Goal: Task Accomplishment & Management: Manage account settings

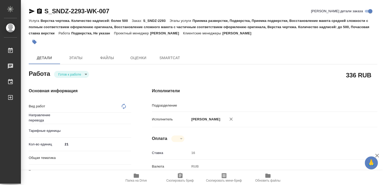
type textarea "Подверстка"
type textarea "x"
type input "Не указан"
type input "DTPlight"
type textarea "x"
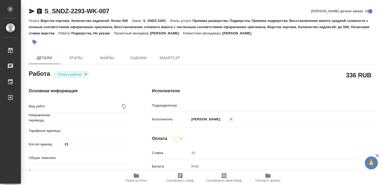
type textarea "x"
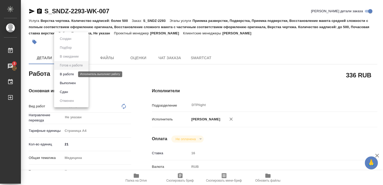
click at [69, 75] on button "В работе" at bounding box center [66, 74] width 17 height 6
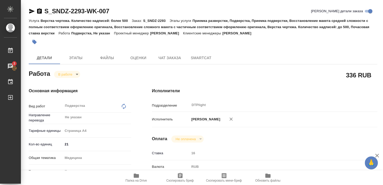
type textarea "x"
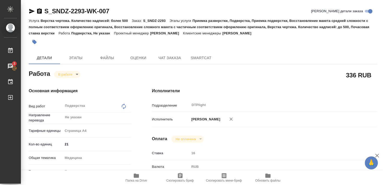
type textarea "x"
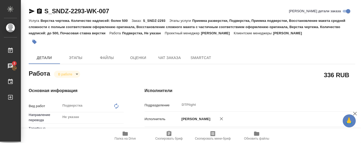
type textarea "x"
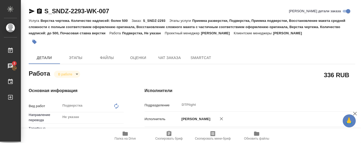
type textarea "x"
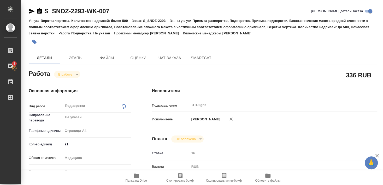
type textarea "x"
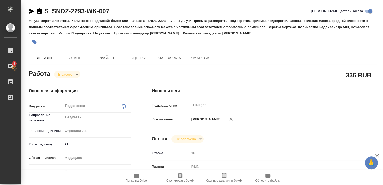
type textarea "x"
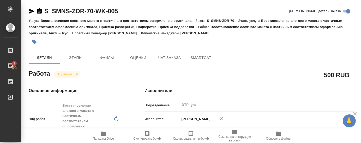
click at [122, 41] on div at bounding box center [138, 41] width 218 height 11
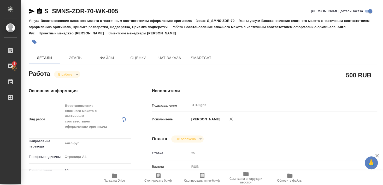
click at [112, 178] on icon "button" at bounding box center [114, 176] width 6 height 6
